Goal: Task Accomplishment & Management: Complete application form

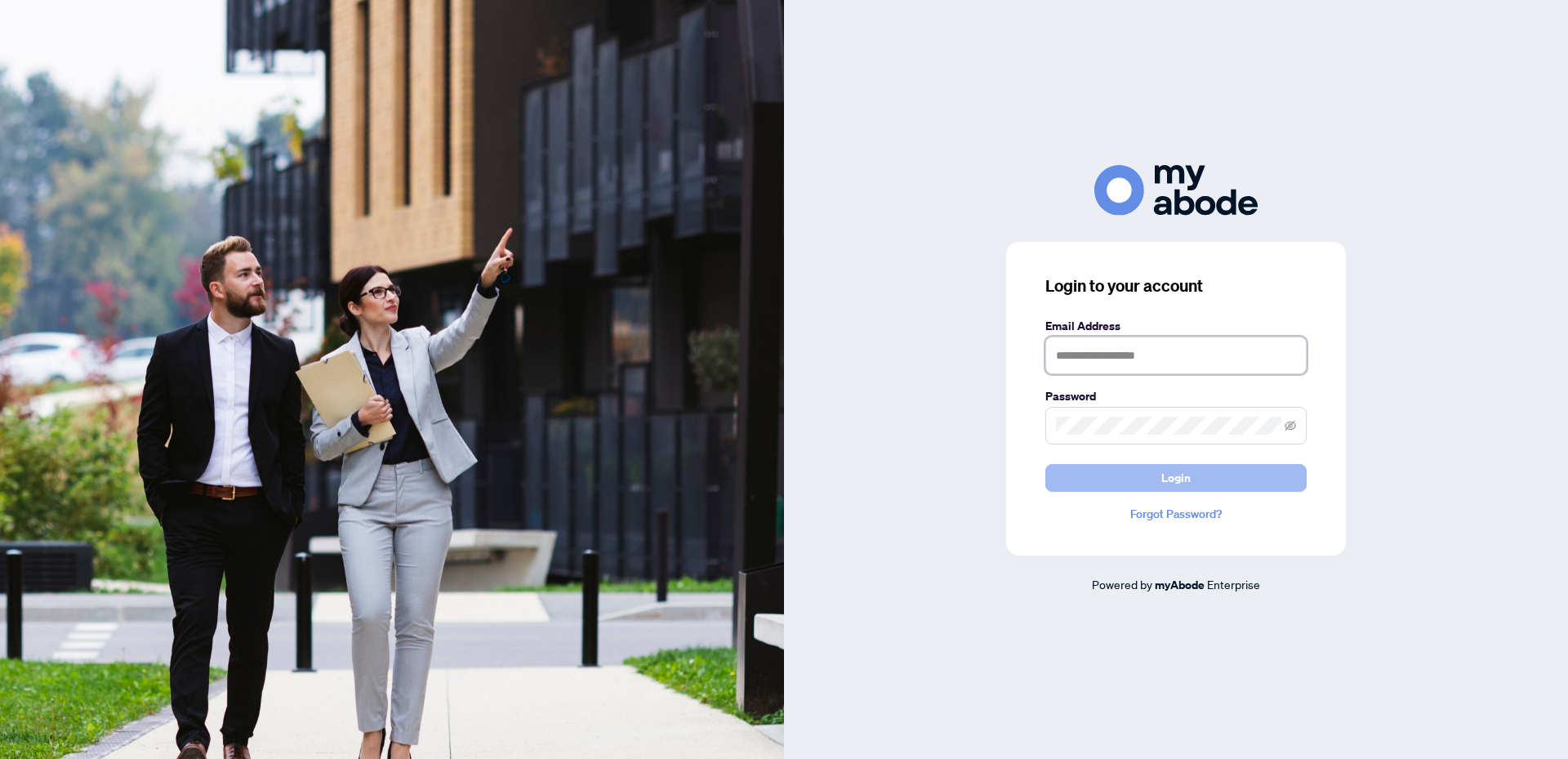
type input "**********"
click at [1199, 478] on button "Login" at bounding box center [1176, 478] width 262 height 28
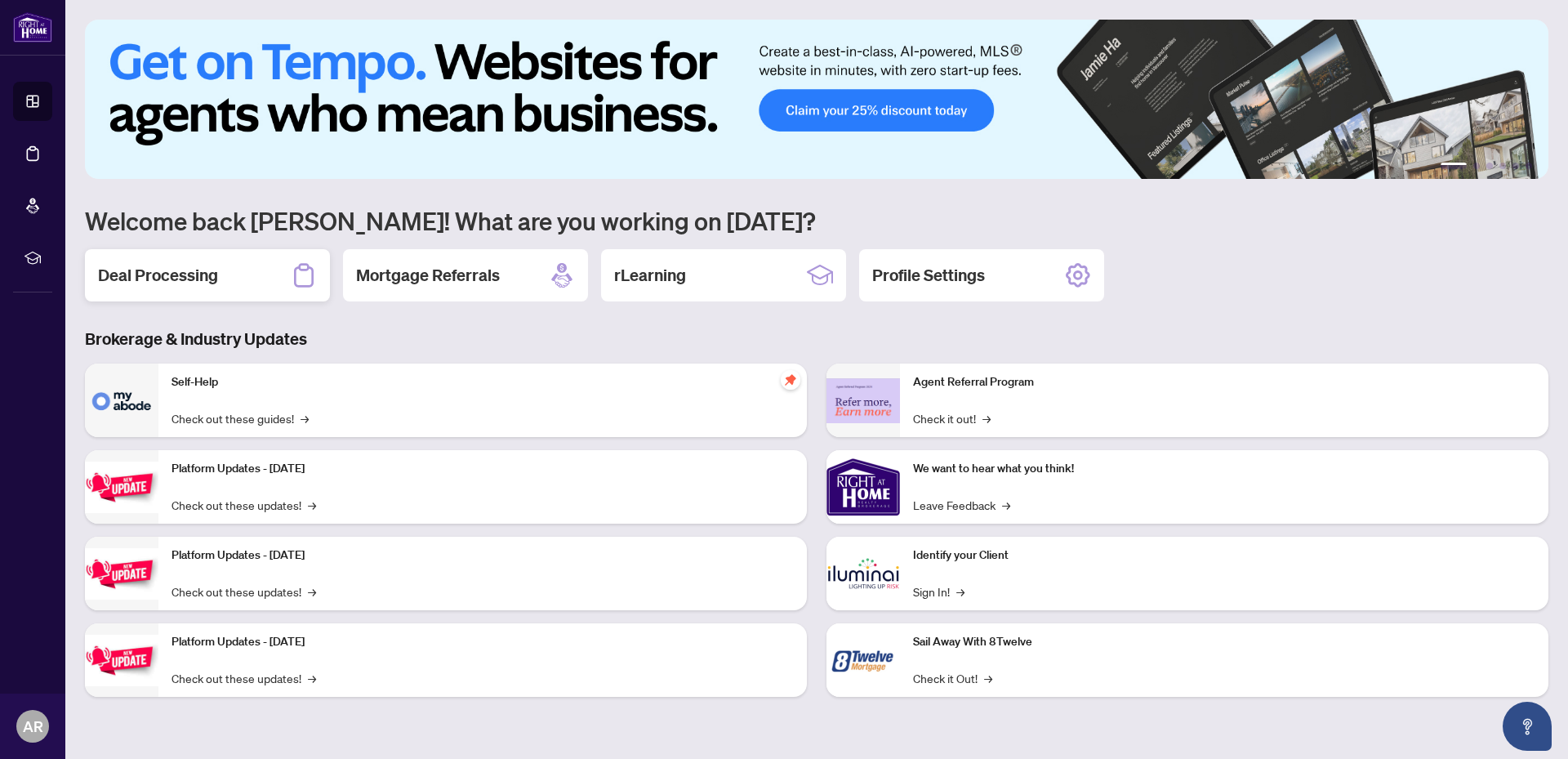
click at [179, 271] on h2 "Deal Processing" at bounding box center [157, 275] width 120 height 23
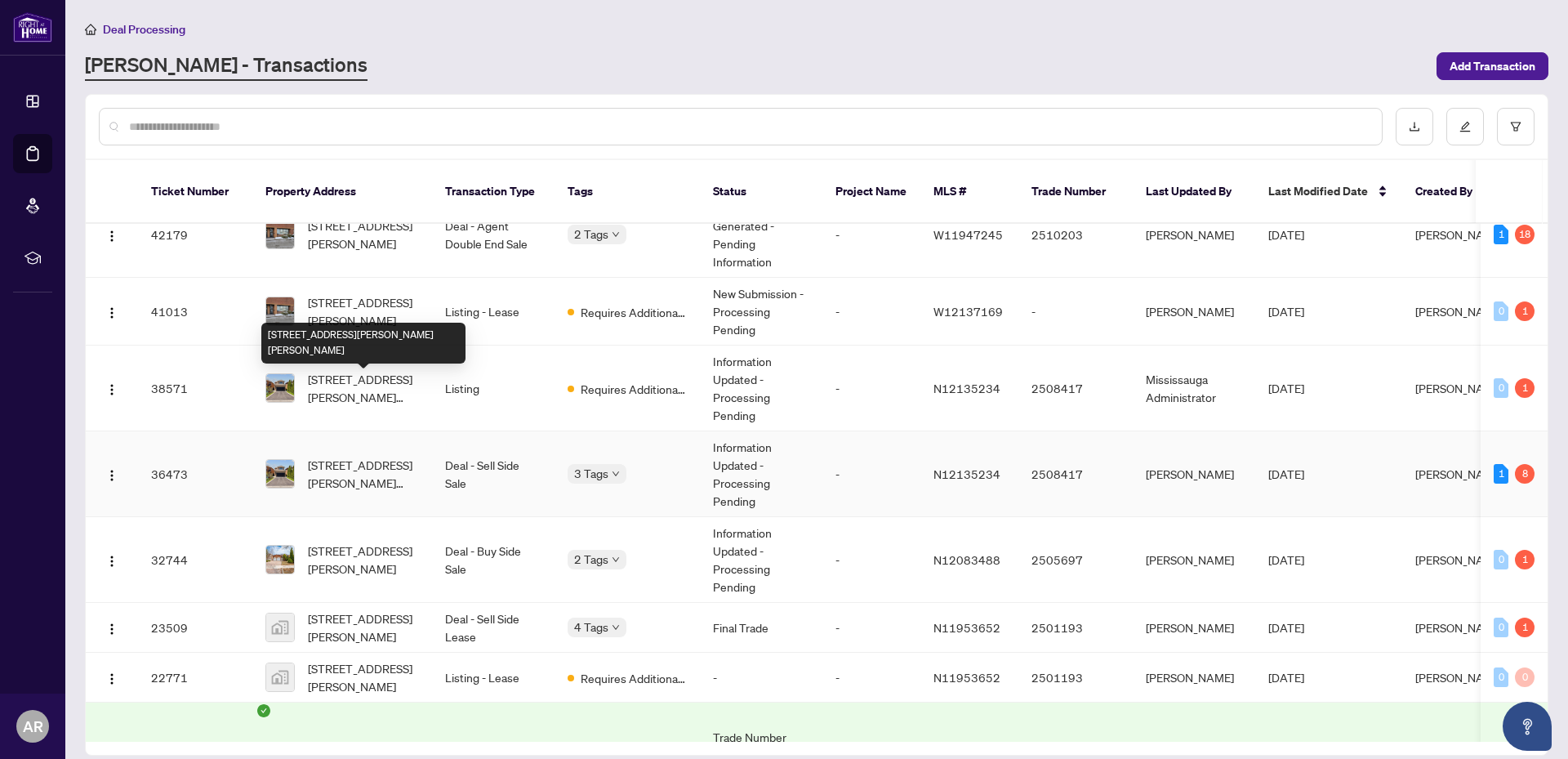
scroll to position [108, 0]
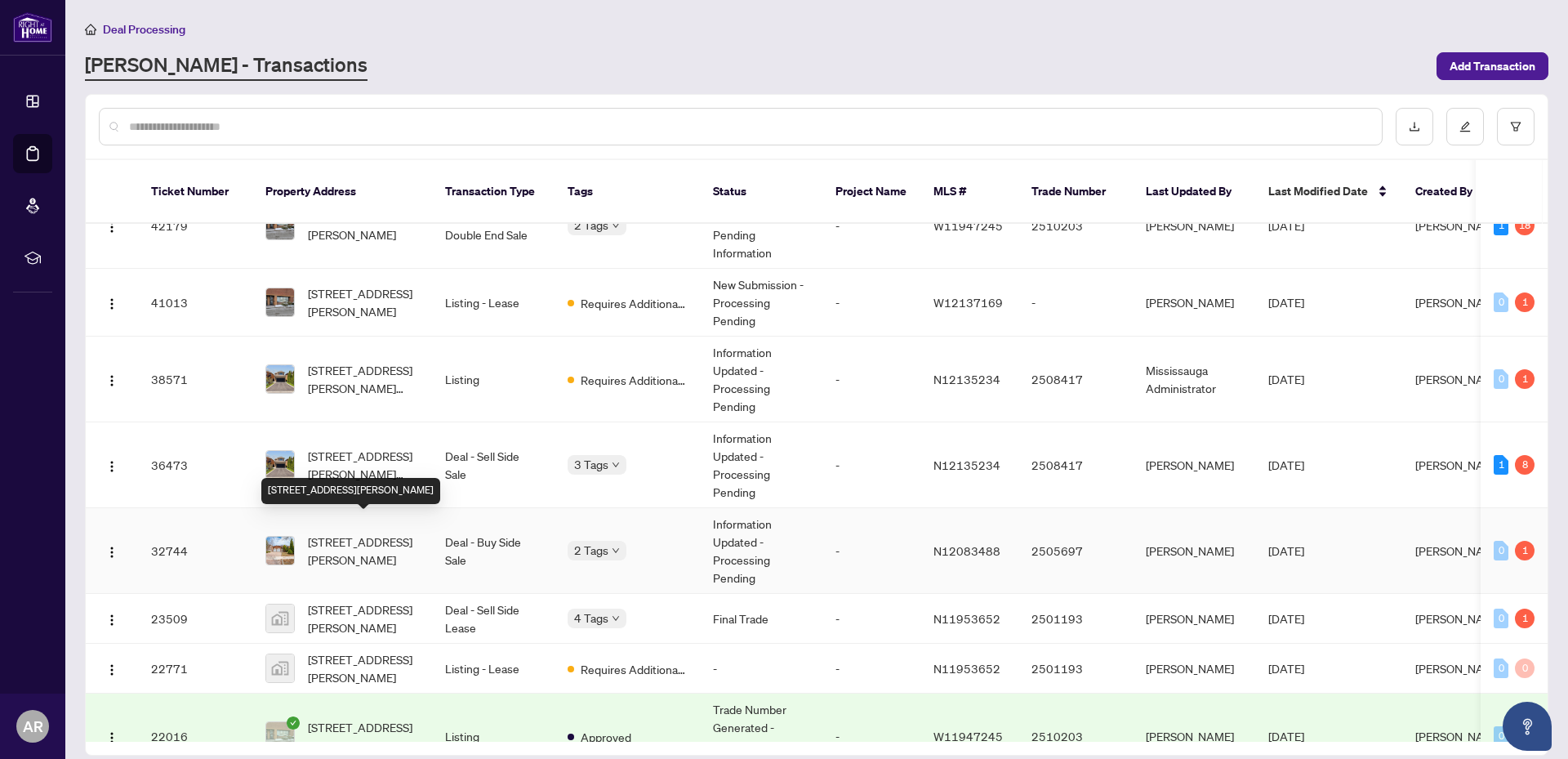
click at [341, 535] on span "[STREET_ADDRESS][PERSON_NAME]" at bounding box center [363, 550] width 111 height 36
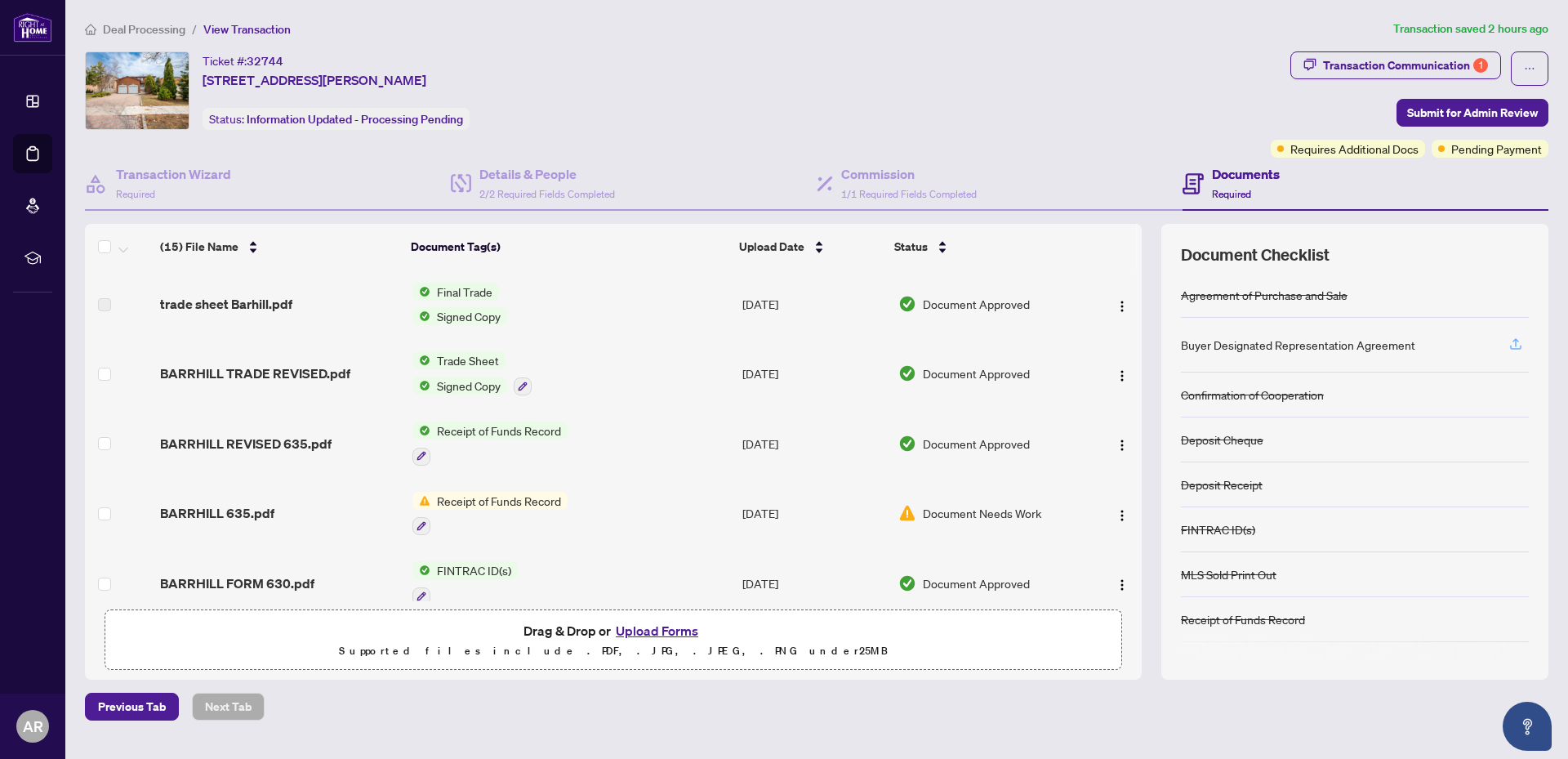
click at [1523, 337] on icon "button" at bounding box center [1516, 344] width 15 height 15
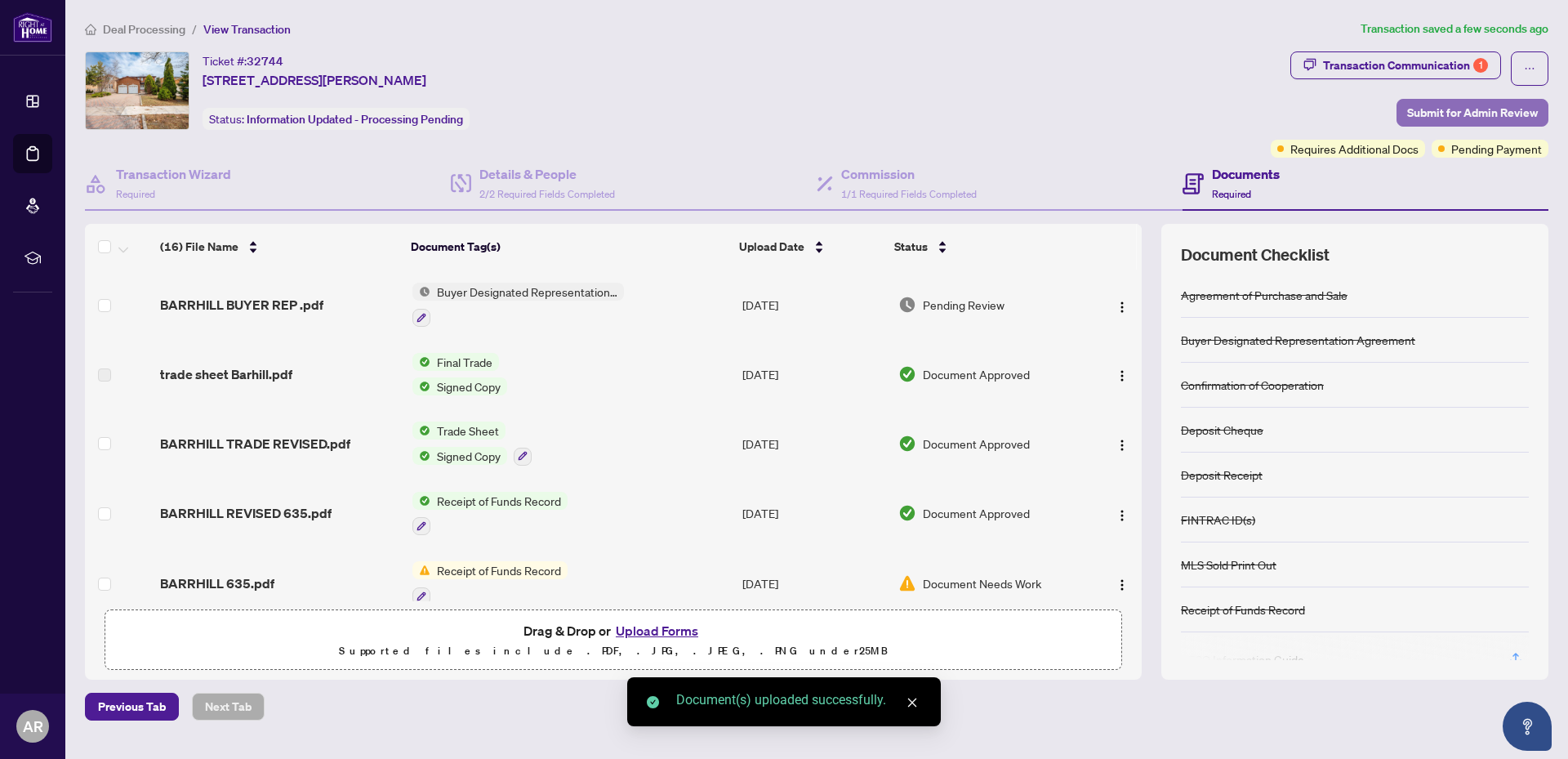
click at [1459, 108] on span "Submit for Admin Review" at bounding box center [1472, 112] width 130 height 26
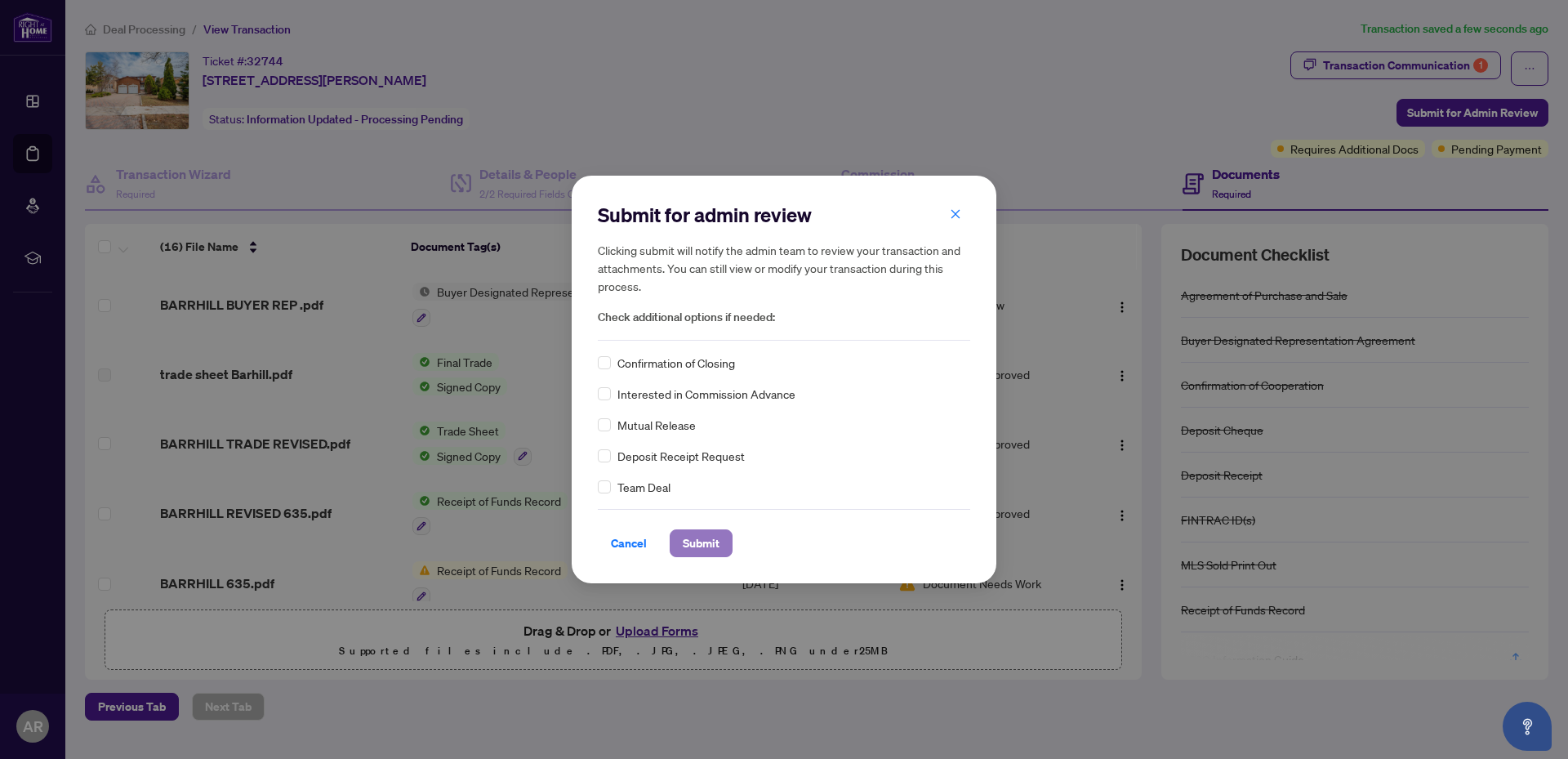
click at [719, 539] on span "Submit" at bounding box center [700, 542] width 36 height 26
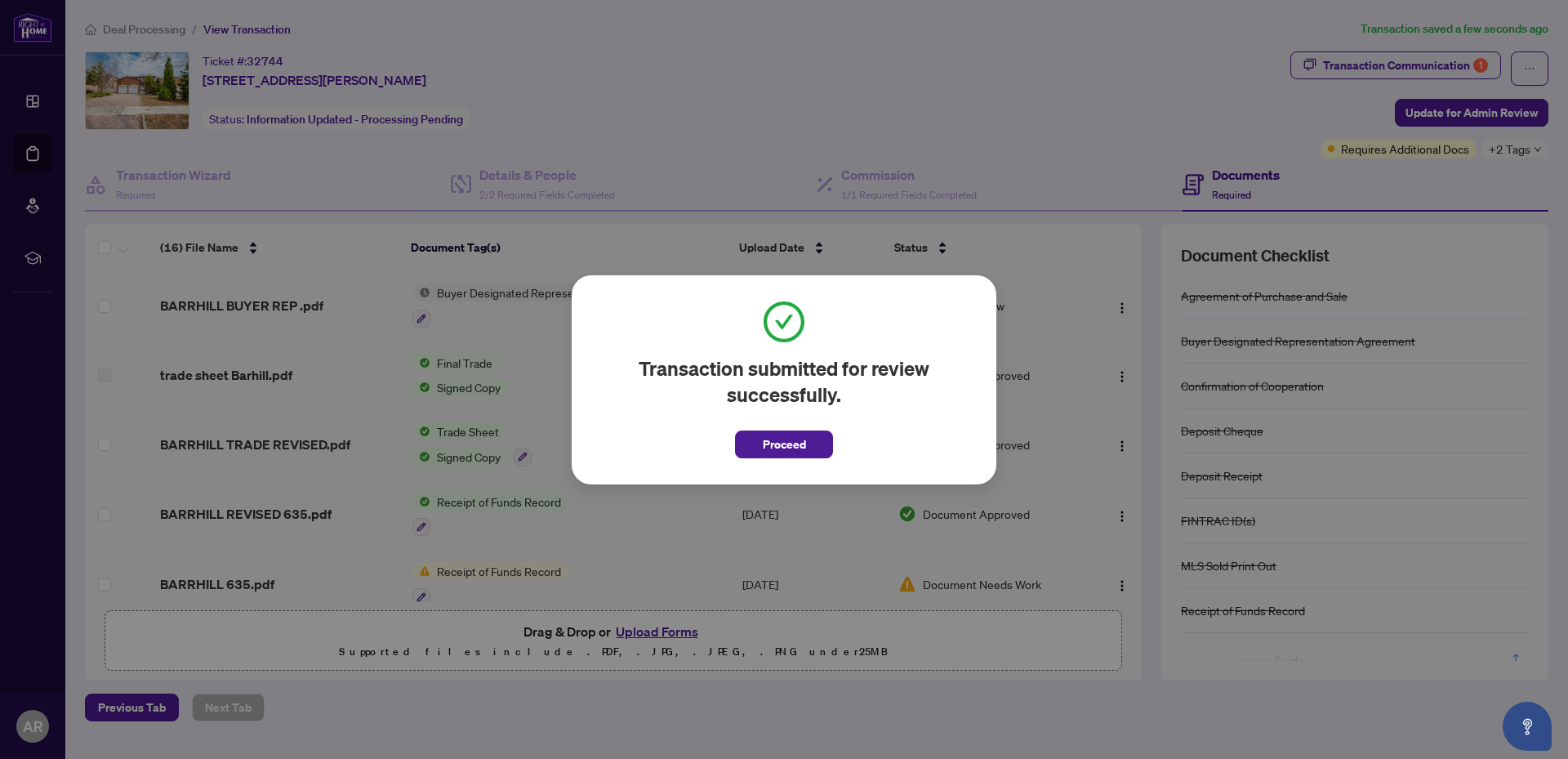
drag, startPoint x: 803, startPoint y: 440, endPoint x: 942, endPoint y: 342, distance: 170.1
click at [803, 441] on span "Proceed" at bounding box center [784, 444] width 43 height 26
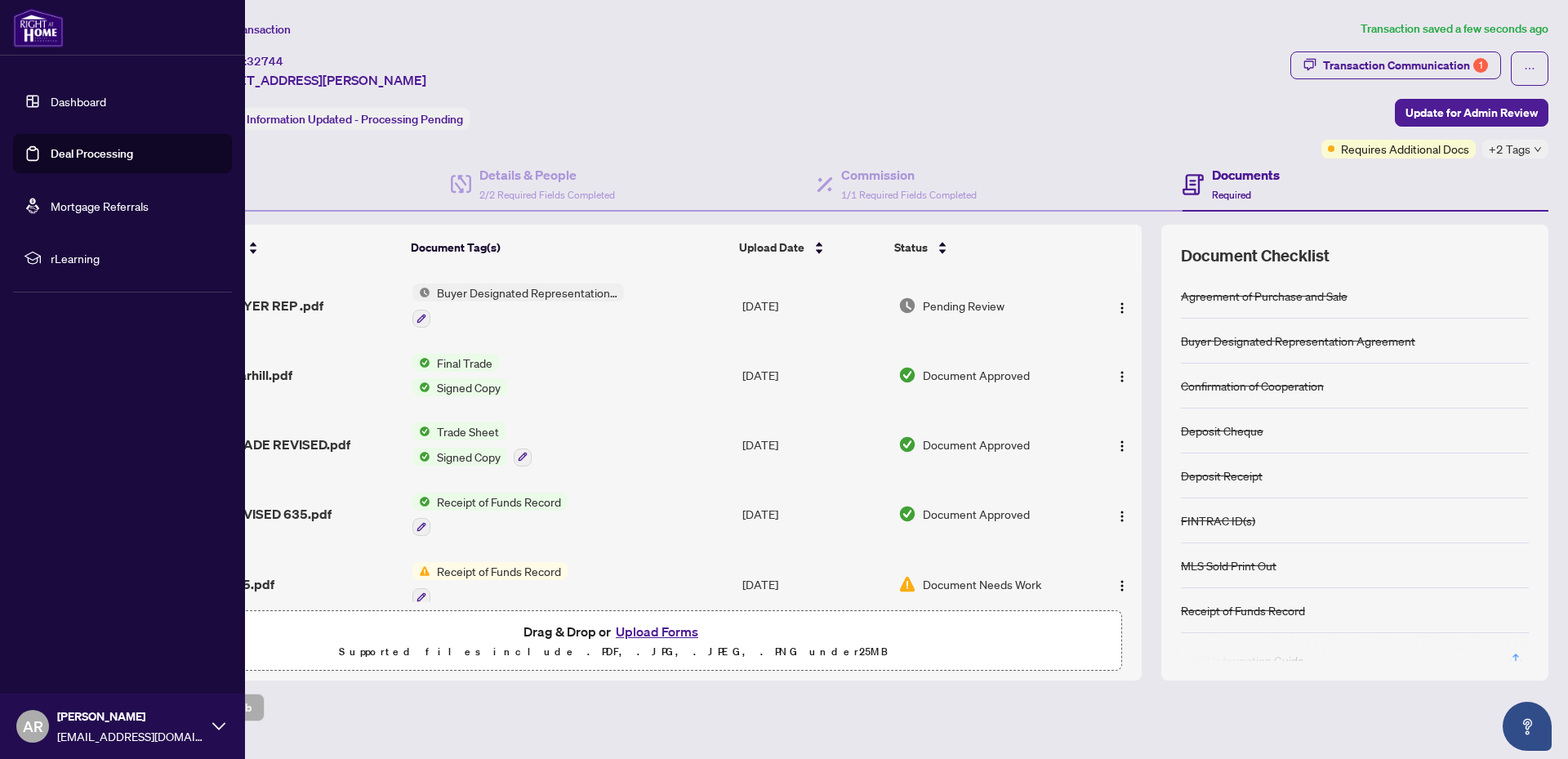
click at [225, 729] on div "AR [PERSON_NAME] [EMAIL_ADDRESS][DOMAIN_NAME]" at bounding box center [122, 726] width 245 height 66
click at [78, 631] on span "Logout" at bounding box center [65, 629] width 36 height 26
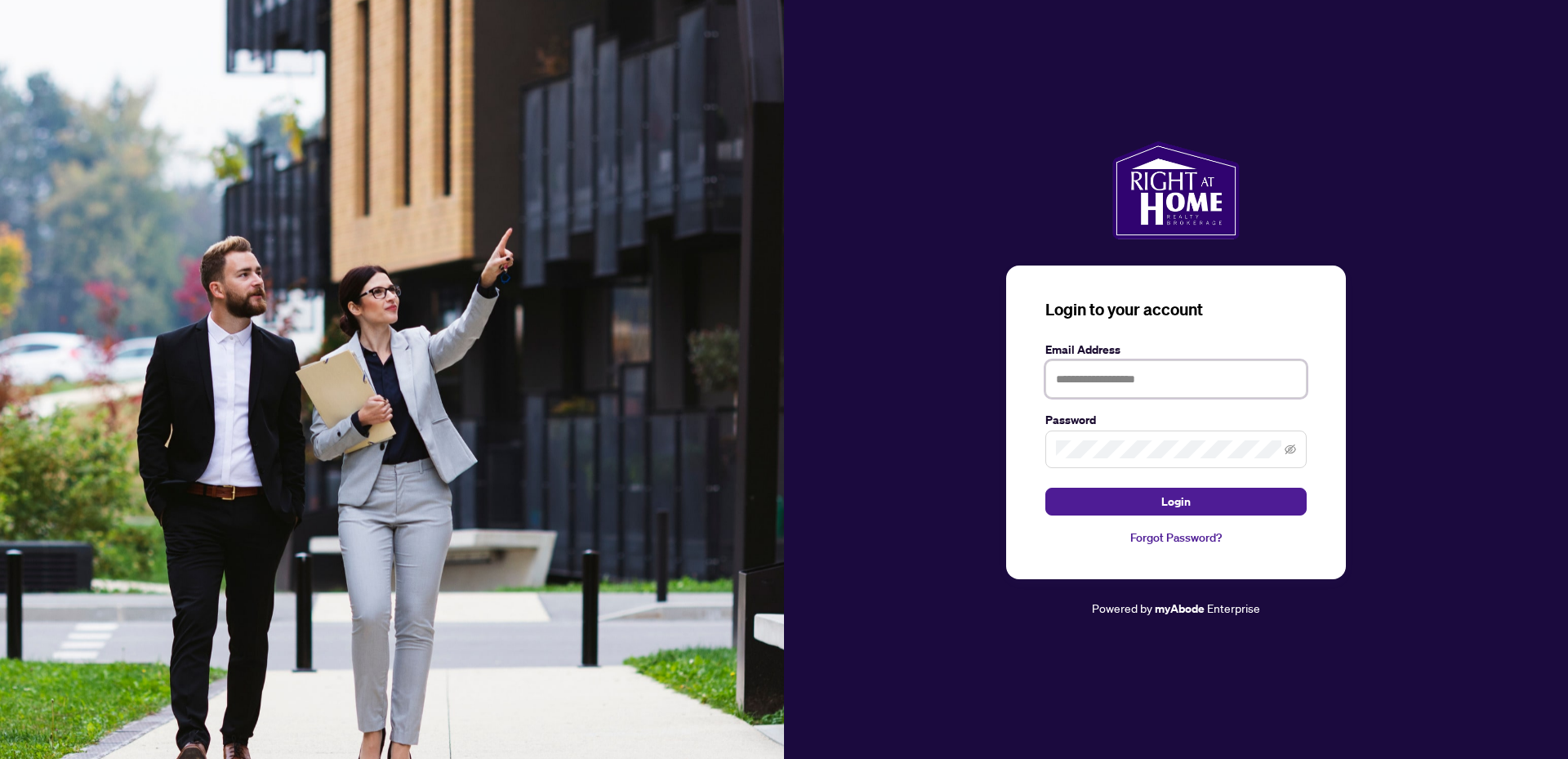
type input "**********"
